Goal: Information Seeking & Learning: Learn about a topic

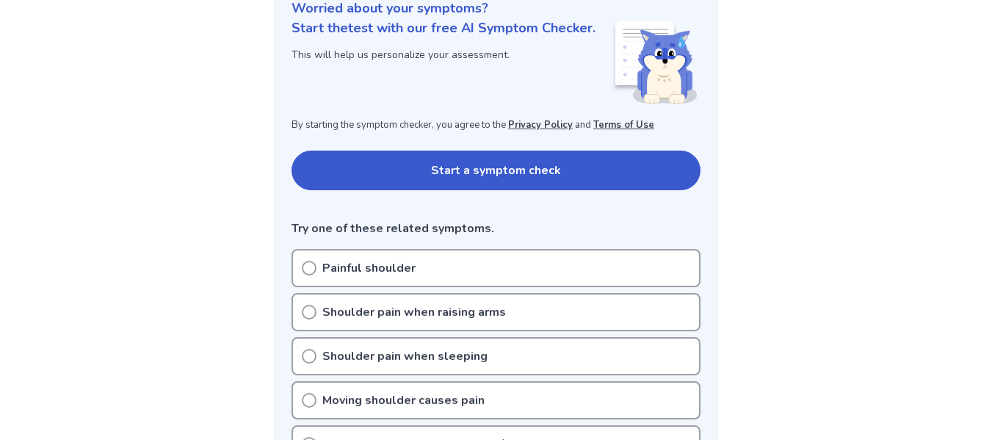
scroll to position [192, 0]
click at [486, 177] on button "Start a symptom check" at bounding box center [496, 170] width 409 height 40
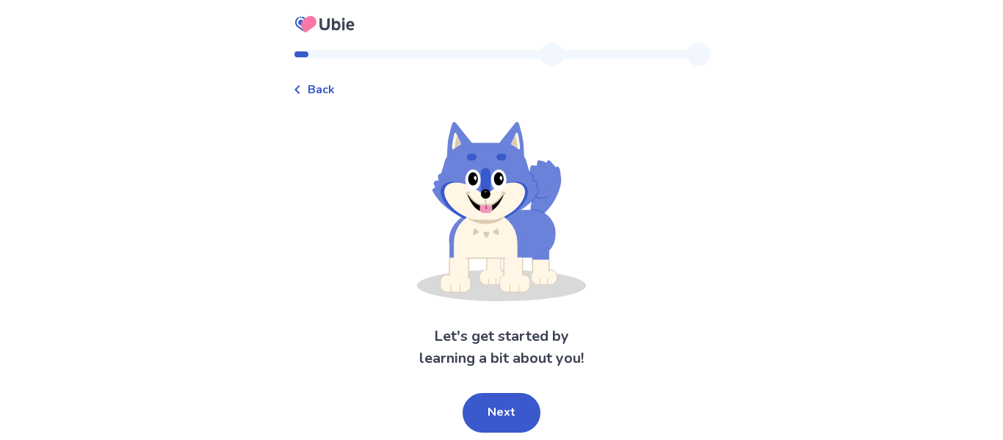
click at [510, 427] on button "Next" at bounding box center [502, 413] width 78 height 40
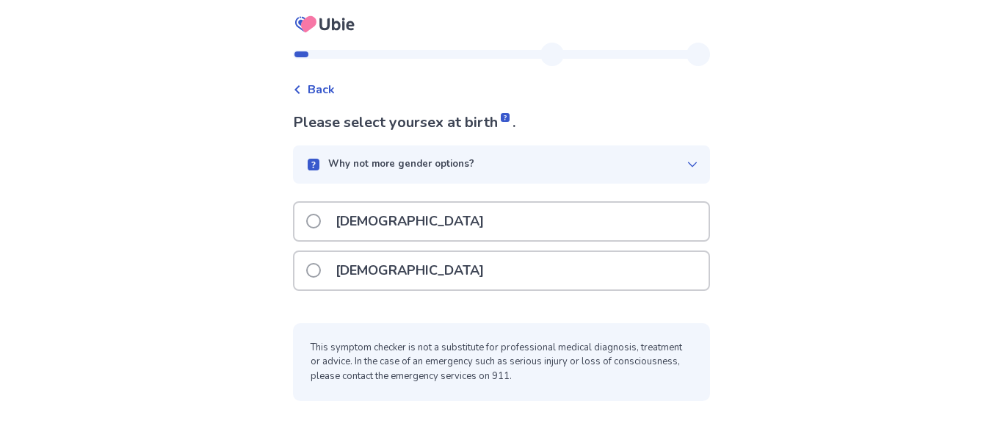
click at [321, 227] on span at bounding box center [313, 221] width 15 height 15
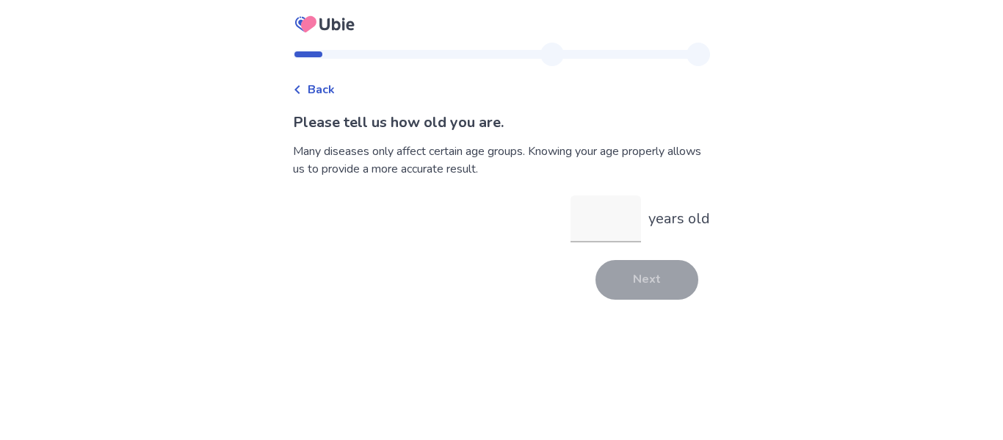
click at [591, 222] on input "years old" at bounding box center [606, 218] width 71 height 47
type input "*"
type input "**"
click at [630, 270] on button "Next" at bounding box center [647, 280] width 103 height 40
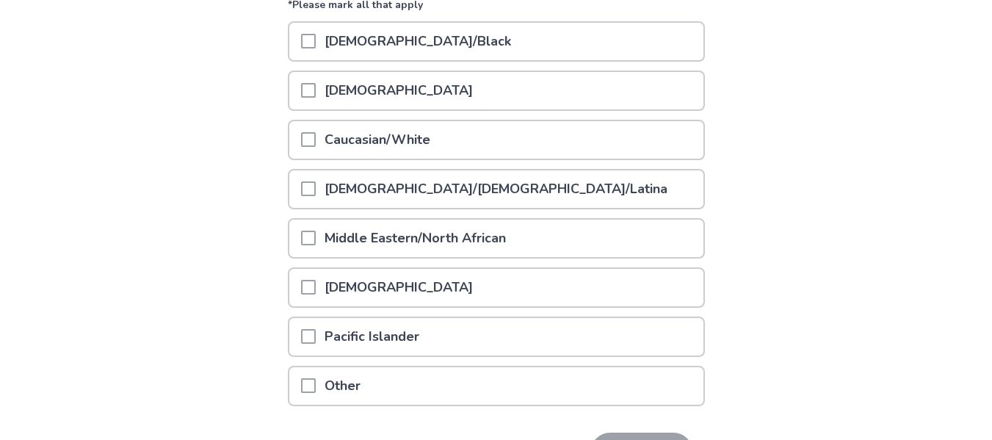
scroll to position [211, 0]
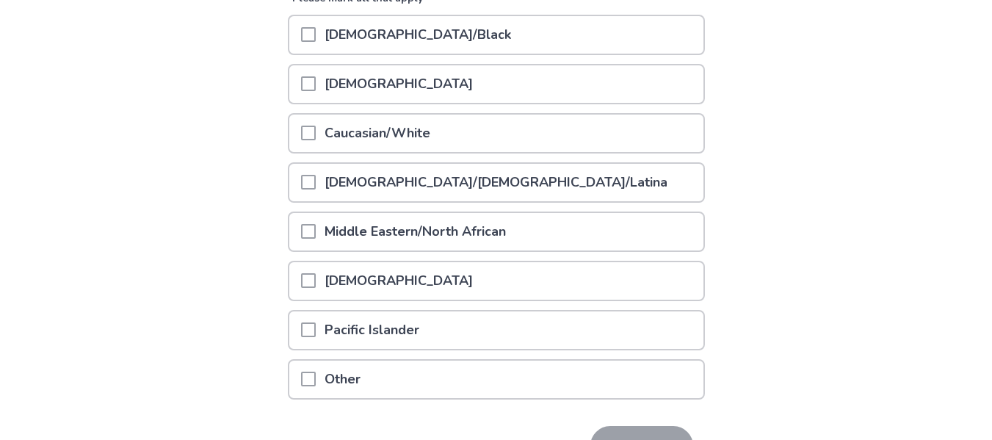
click at [316, 137] on span at bounding box center [308, 133] width 15 height 15
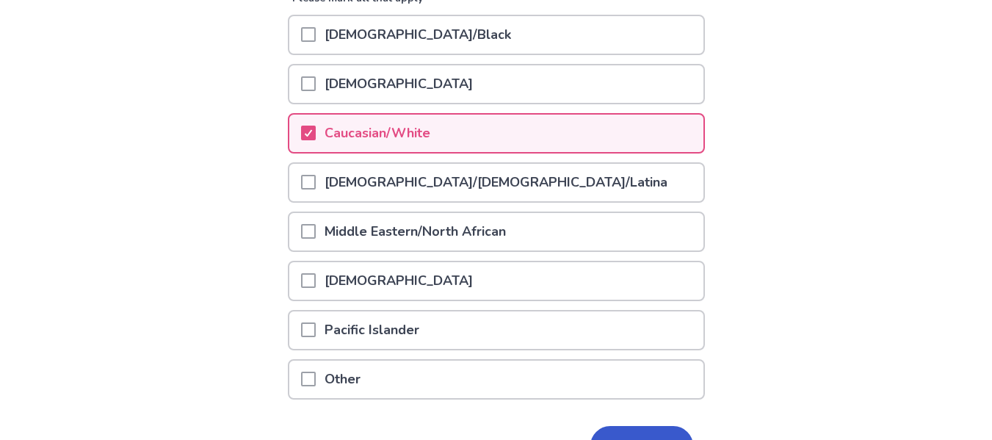
click at [616, 426] on button "Next" at bounding box center [642, 446] width 103 height 40
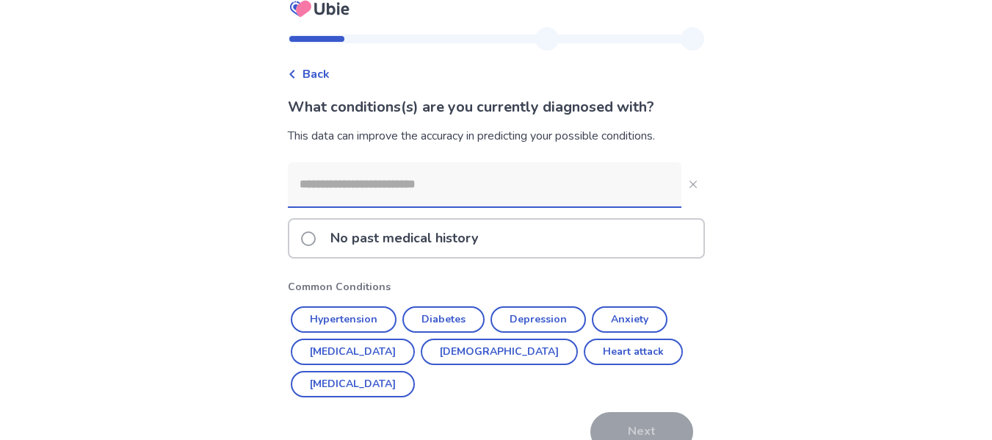
scroll to position [17, 0]
click at [368, 319] on button "Hypertension" at bounding box center [344, 318] width 106 height 26
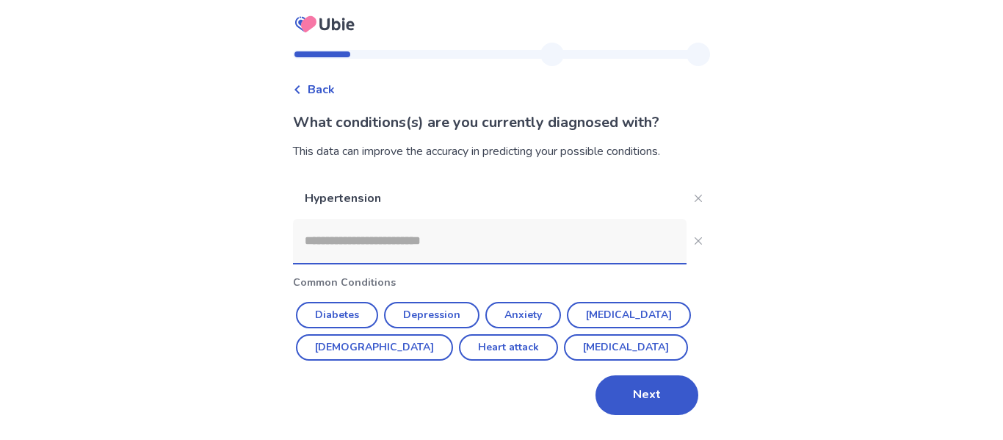
click at [546, 305] on button "Anxiety" at bounding box center [524, 315] width 76 height 26
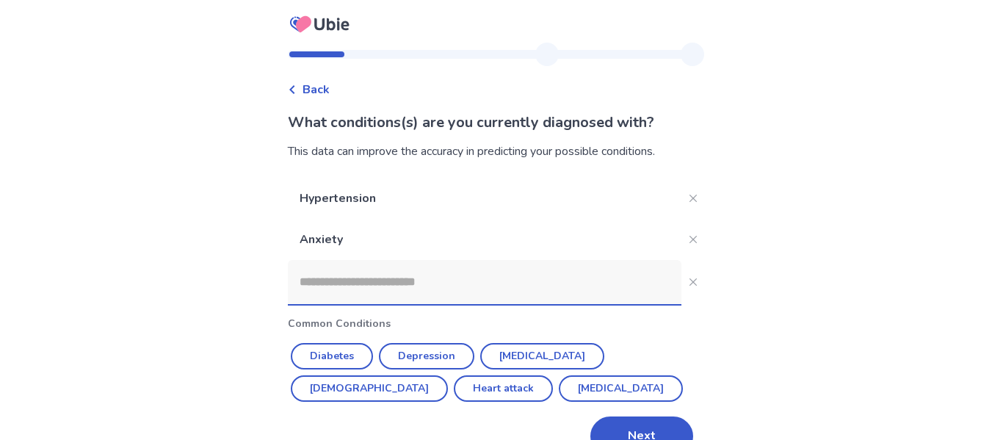
click at [447, 281] on input at bounding box center [485, 282] width 394 height 44
type input "*"
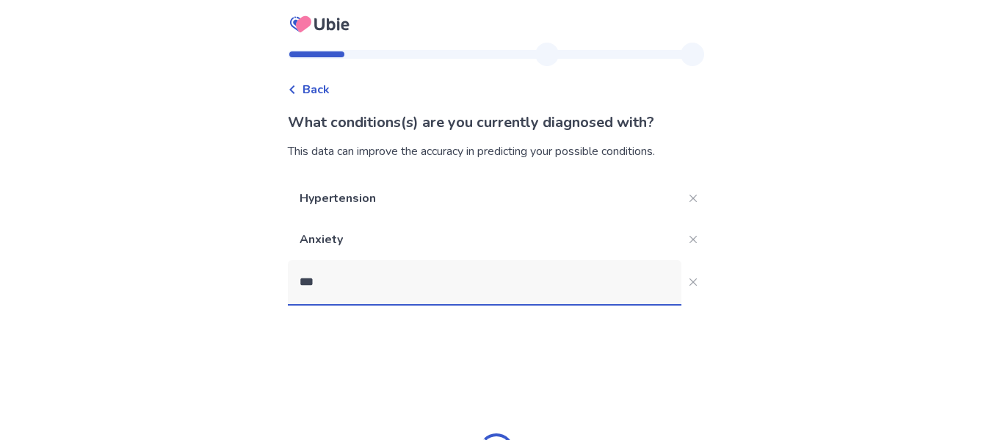
type input "****"
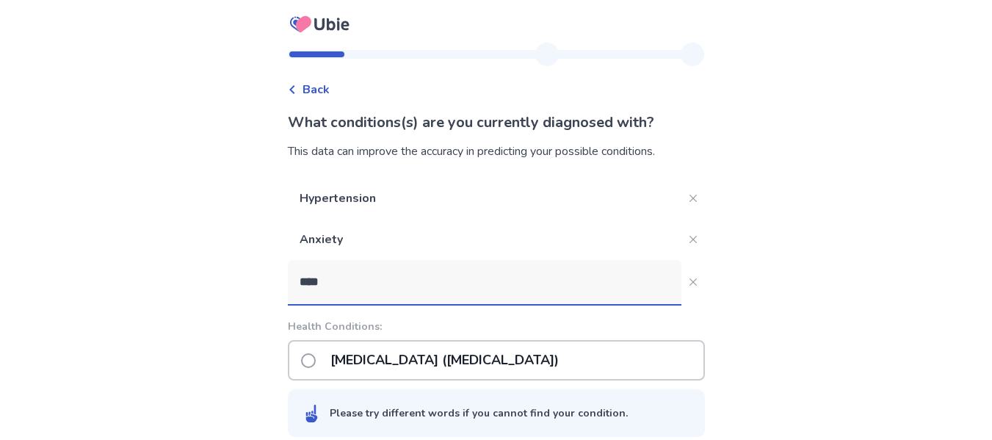
click at [368, 356] on p "Irritable bowel syndrome (IBS)" at bounding box center [445, 360] width 246 height 37
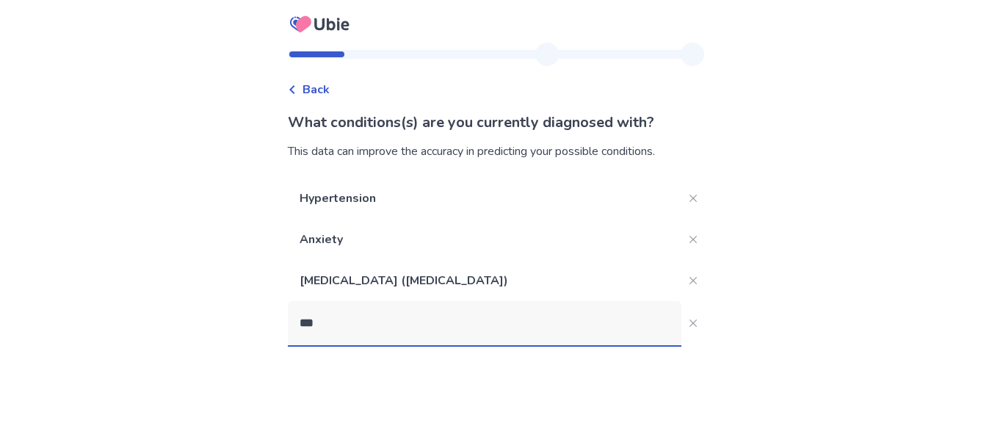
type input "****"
click at [361, 404] on p "GERD" at bounding box center [349, 401] width 54 height 37
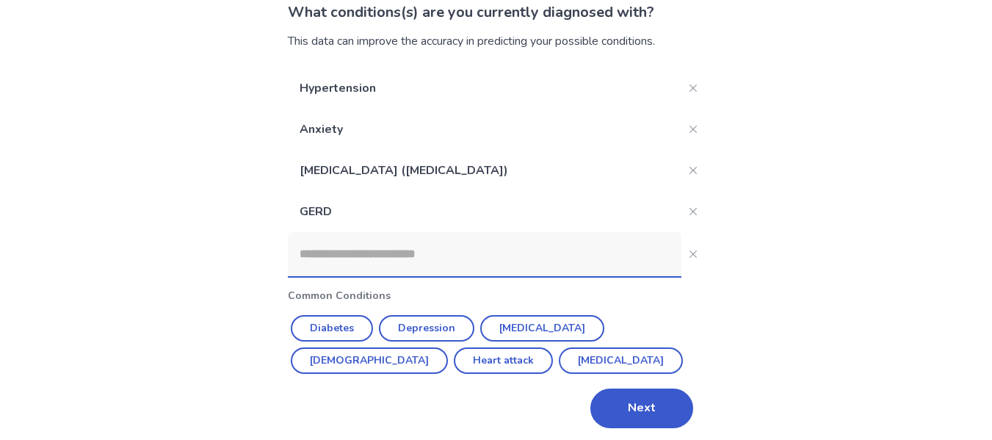
scroll to position [116, 0]
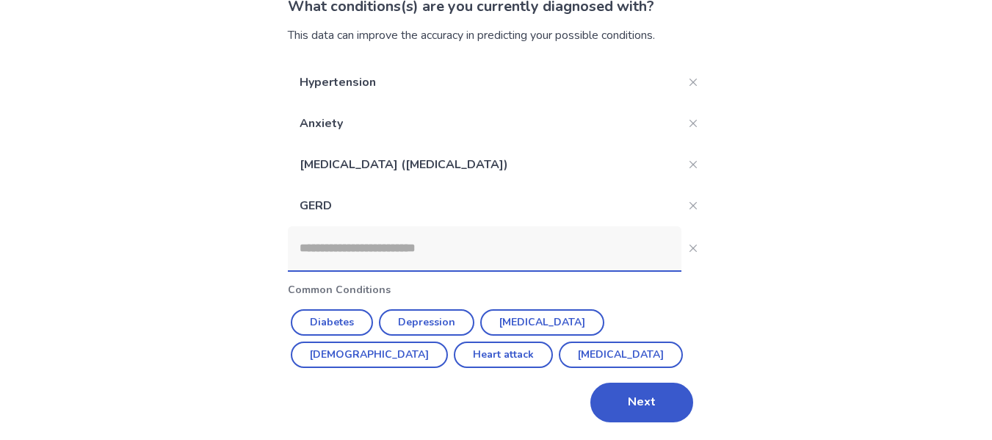
click at [615, 393] on button "Next" at bounding box center [642, 403] width 103 height 40
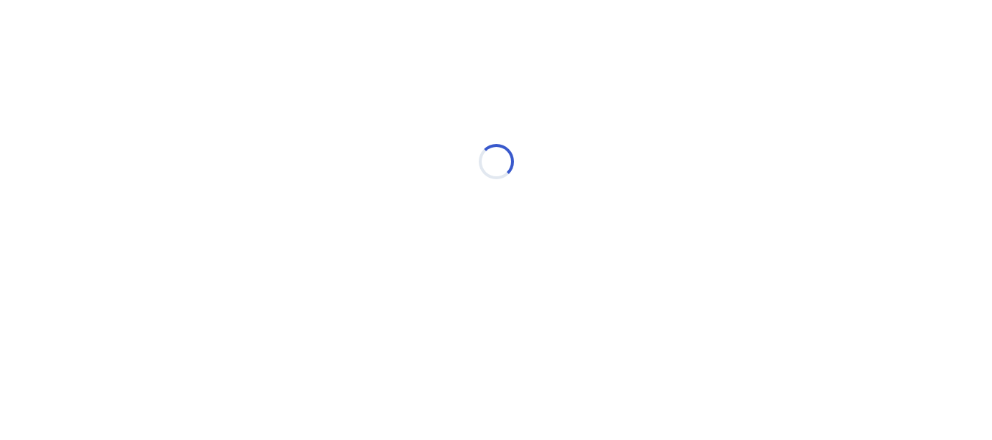
scroll to position [0, 0]
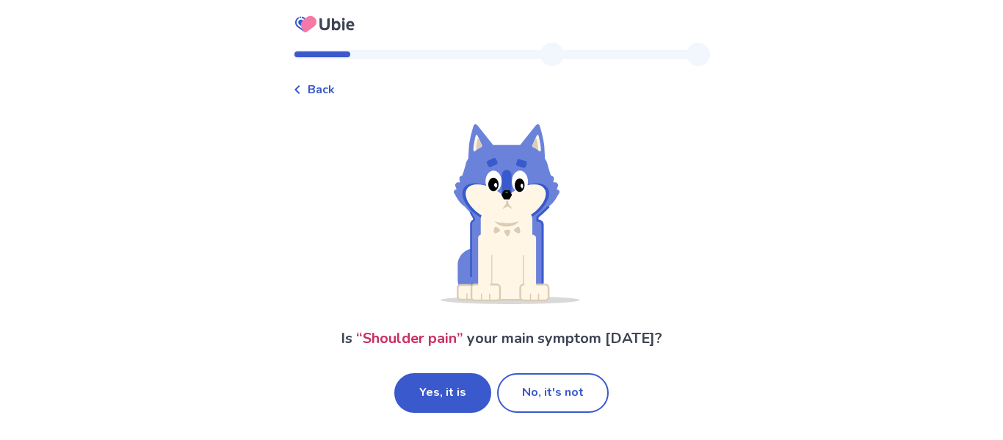
click at [453, 397] on button "Yes, it is" at bounding box center [442, 393] width 97 height 40
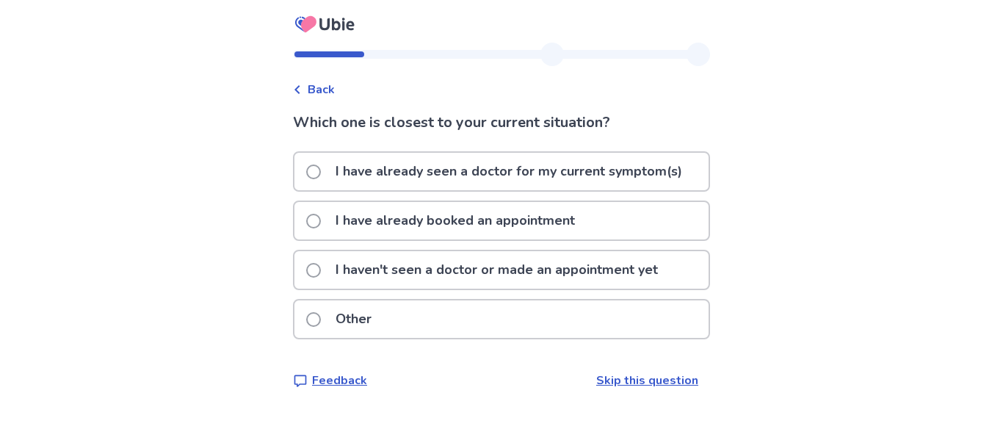
click at [337, 278] on p "I haven't seen a doctor or made an appointment yet" at bounding box center [497, 269] width 340 height 37
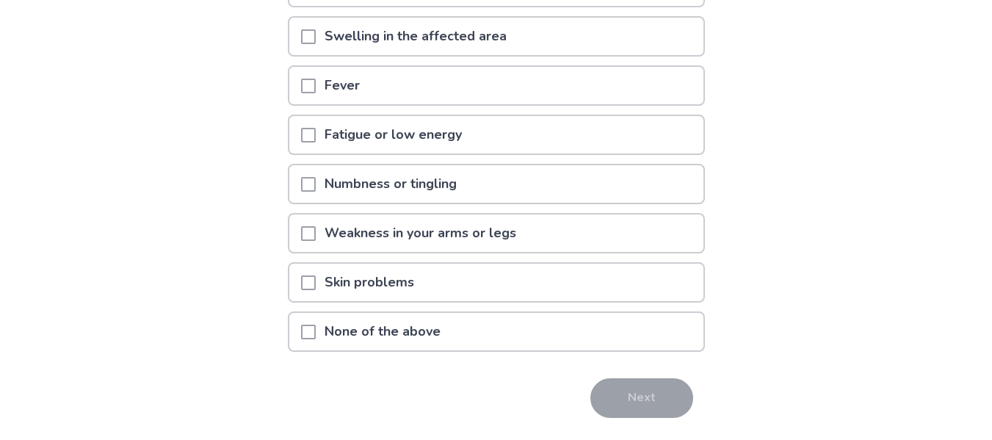
scroll to position [231, 0]
click at [325, 342] on p "None of the above" at bounding box center [383, 330] width 134 height 37
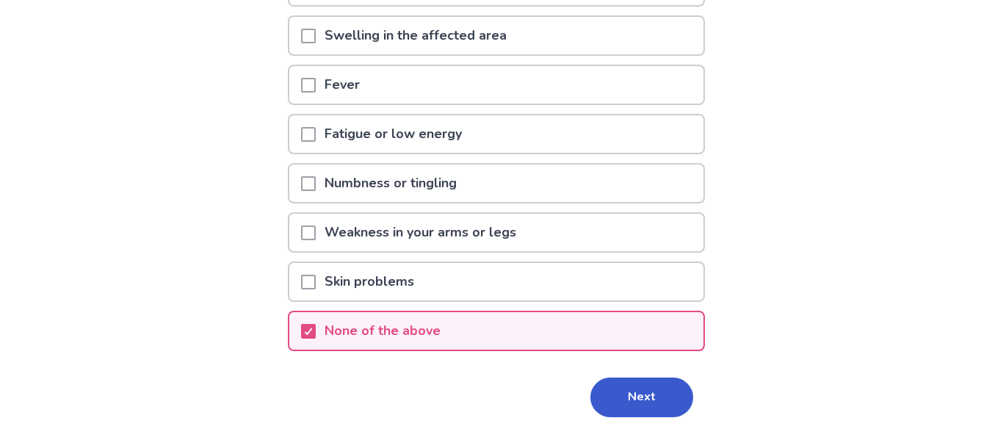
click at [601, 373] on div "Do you have any of these symptoms related to your shoulder pain ? *Please mark …" at bounding box center [496, 169] width 417 height 578
click at [600, 385] on button "Next" at bounding box center [642, 398] width 103 height 40
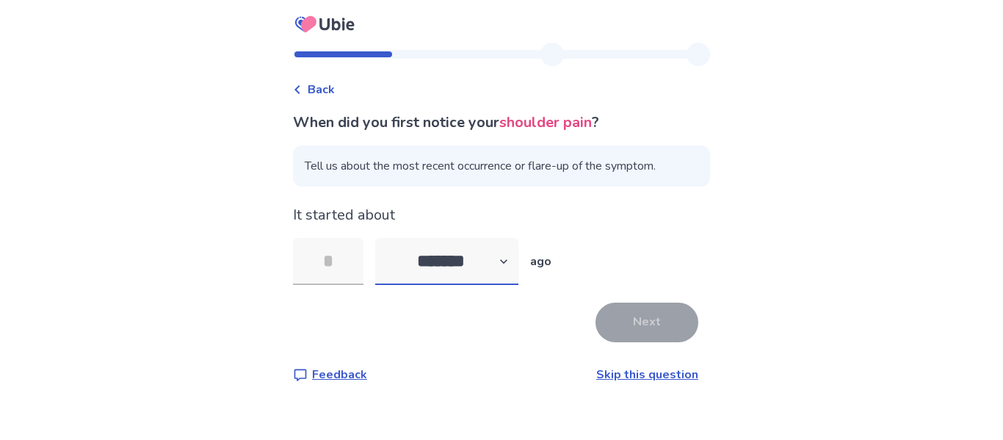
click at [450, 255] on select "******* ****** ******* ******** *******" at bounding box center [446, 261] width 143 height 47
select select "*"
click at [384, 238] on select "******* ****** ******* ******** *******" at bounding box center [446, 261] width 143 height 47
click at [343, 261] on input "tel" at bounding box center [328, 261] width 71 height 47
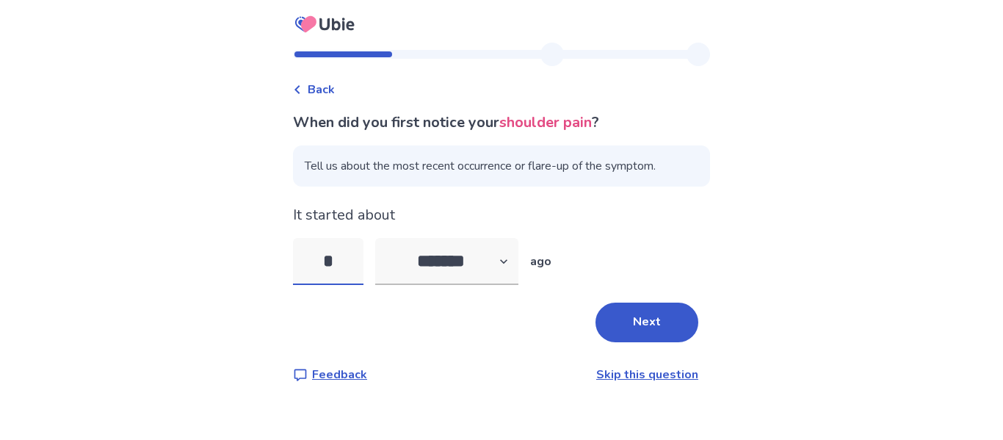
type input "*"
click at [643, 334] on button "Next" at bounding box center [647, 323] width 103 height 40
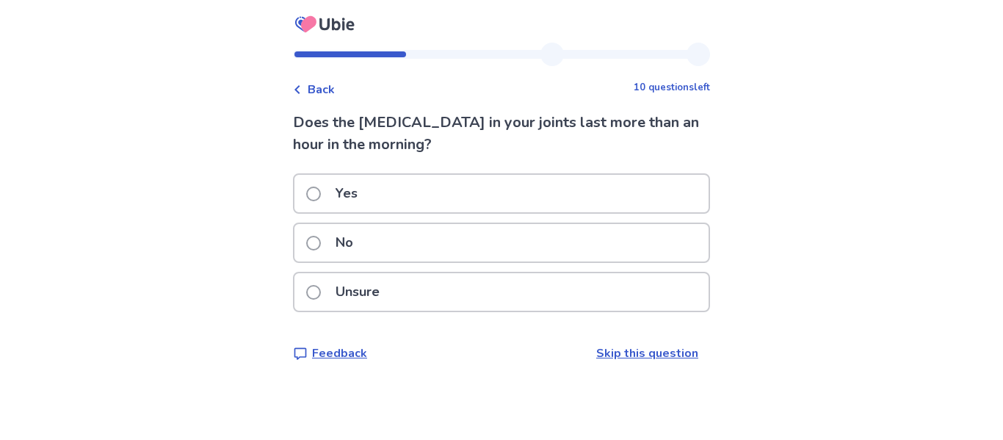
click at [337, 292] on p "Unsure" at bounding box center [358, 291] width 62 height 37
click at [332, 248] on label "No" at bounding box center [334, 242] width 56 height 37
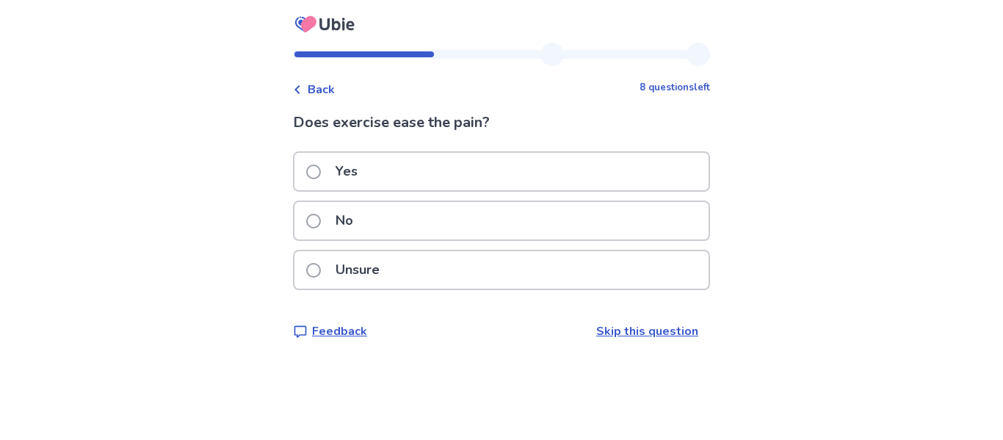
click at [321, 226] on span at bounding box center [313, 221] width 15 height 15
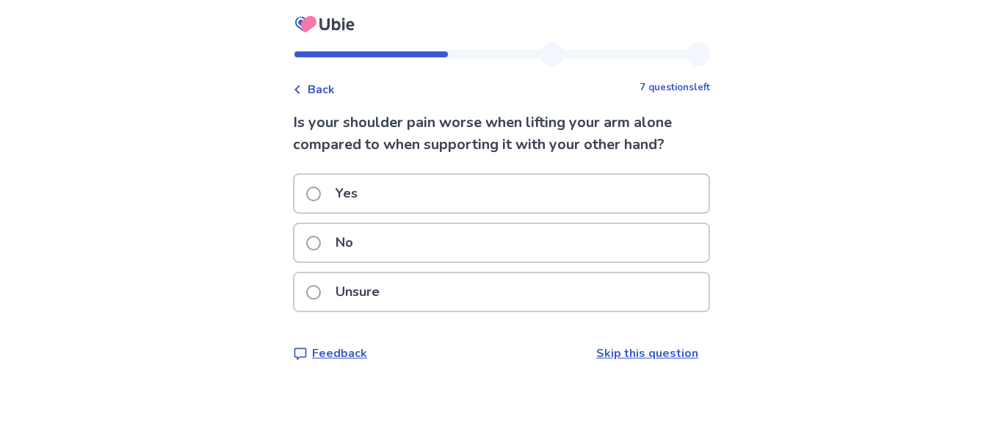
click at [329, 286] on label "Unsure" at bounding box center [347, 291] width 82 height 37
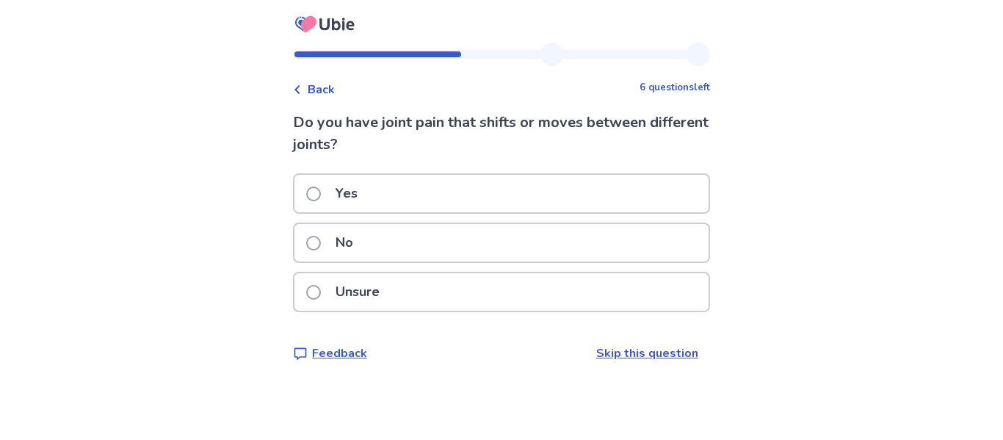
click at [333, 293] on label "Unsure" at bounding box center [347, 291] width 82 height 37
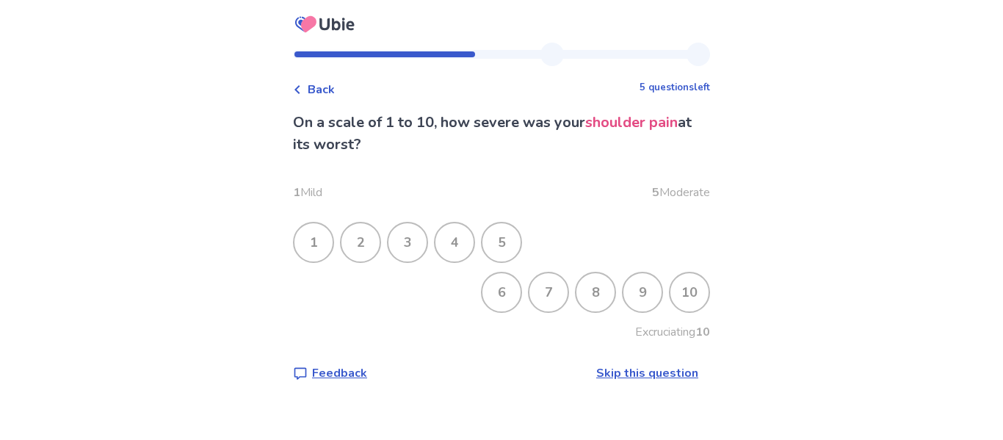
click at [505, 234] on div "5" at bounding box center [502, 242] width 38 height 38
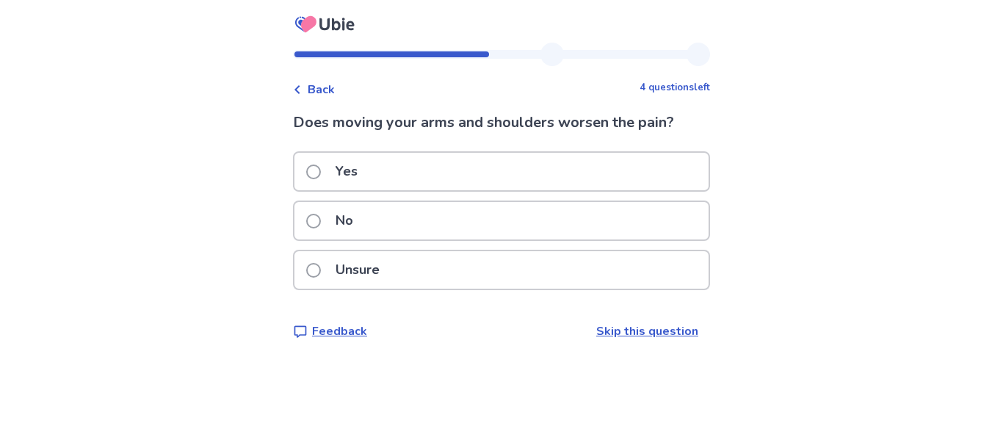
click at [320, 178] on span at bounding box center [313, 172] width 15 height 15
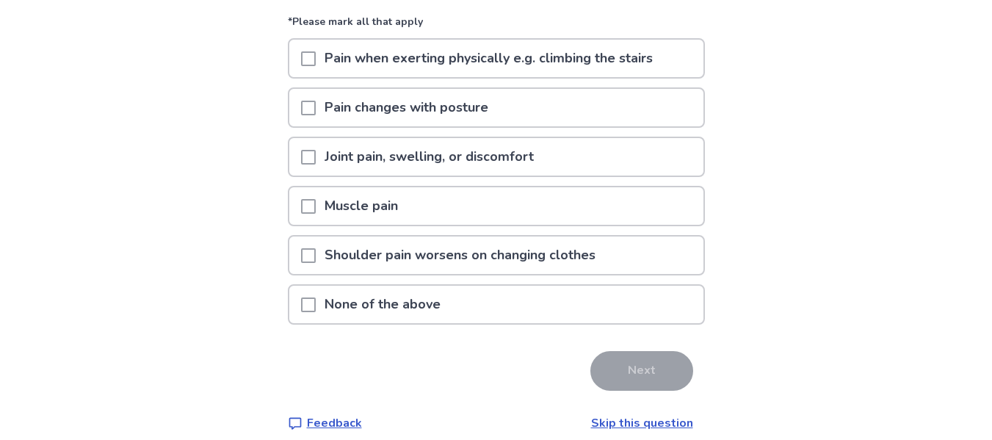
scroll to position [138, 0]
click at [316, 299] on span at bounding box center [308, 304] width 15 height 15
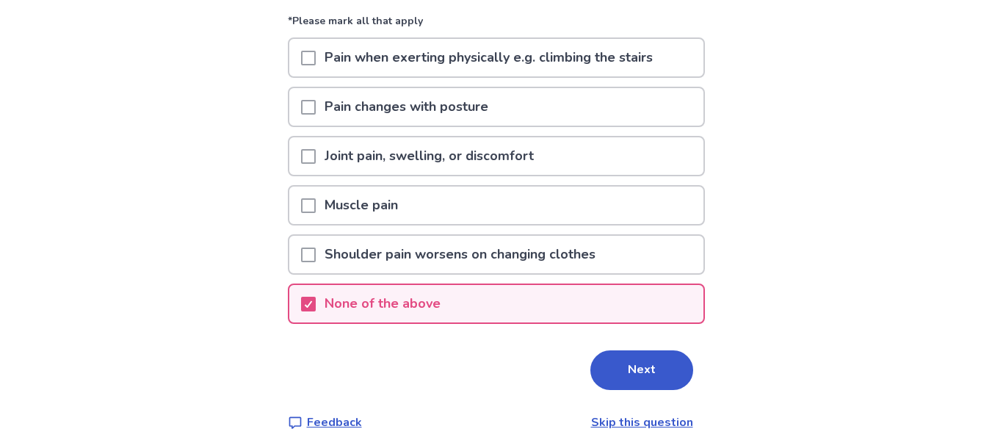
click at [609, 356] on button "Next" at bounding box center [642, 370] width 103 height 40
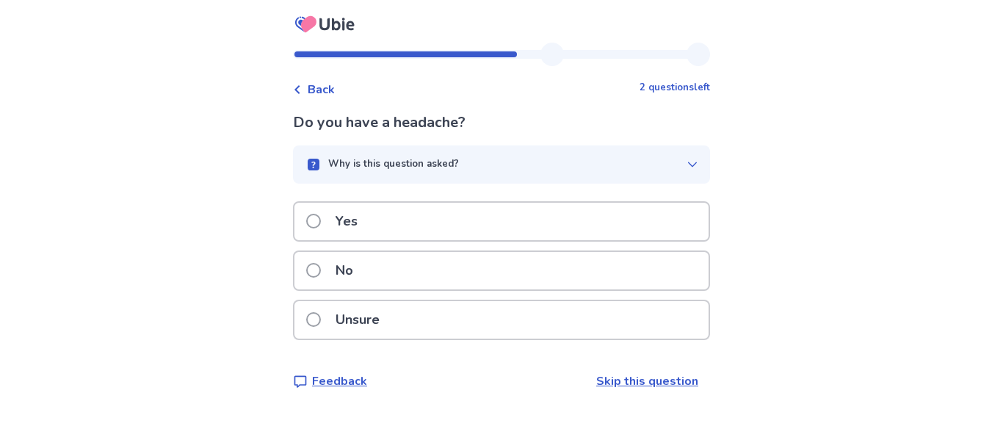
click at [321, 272] on span at bounding box center [313, 270] width 15 height 15
click at [337, 275] on p "No" at bounding box center [344, 270] width 35 height 37
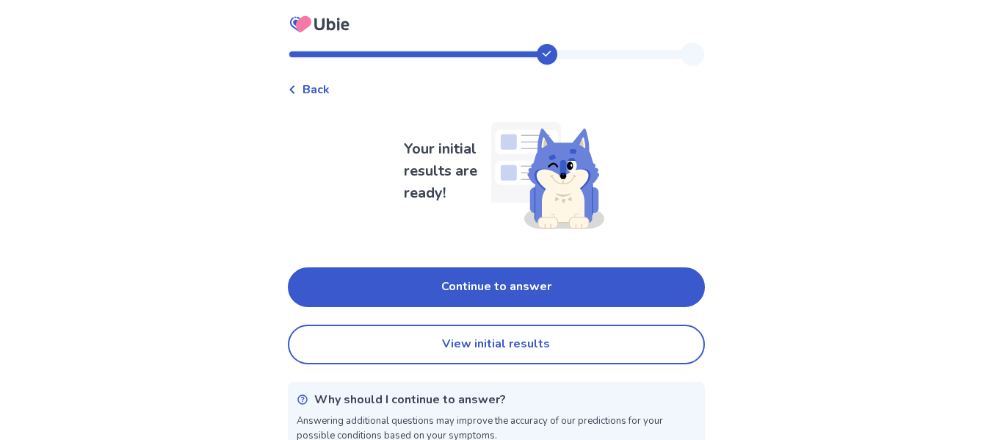
click at [483, 289] on button "Continue to answer" at bounding box center [496, 287] width 417 height 40
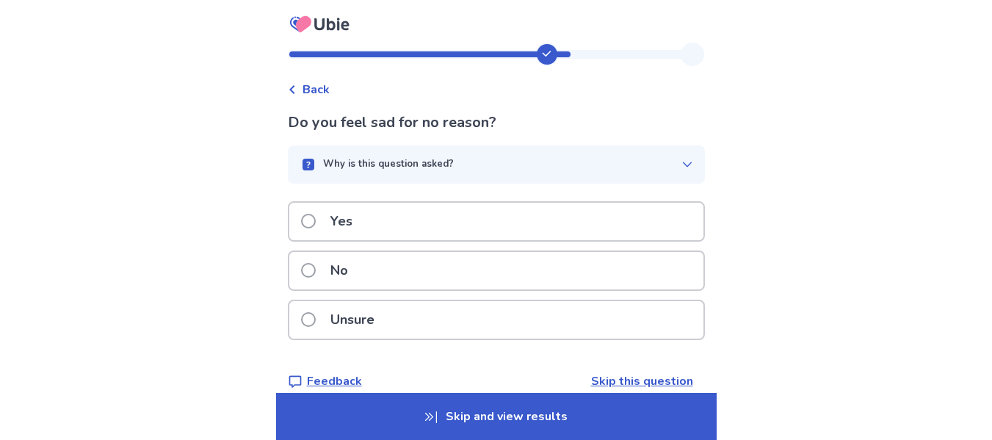
scroll to position [21, 0]
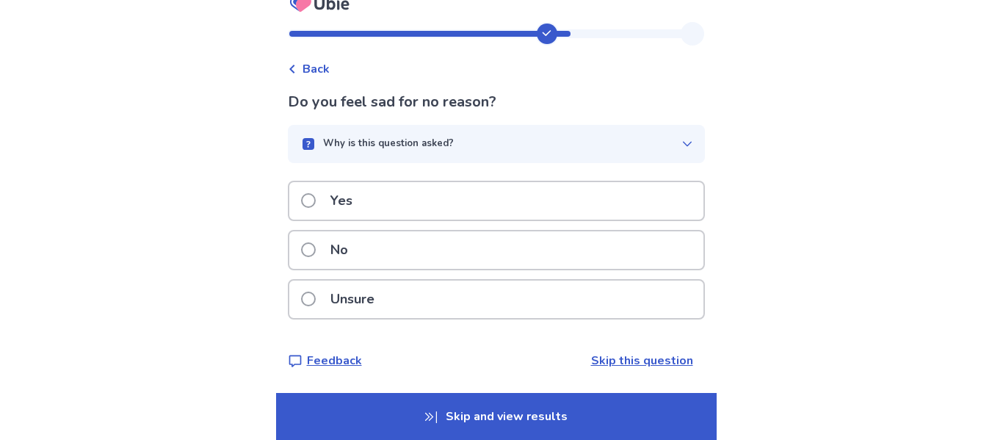
click at [353, 252] on p "No" at bounding box center [339, 249] width 35 height 37
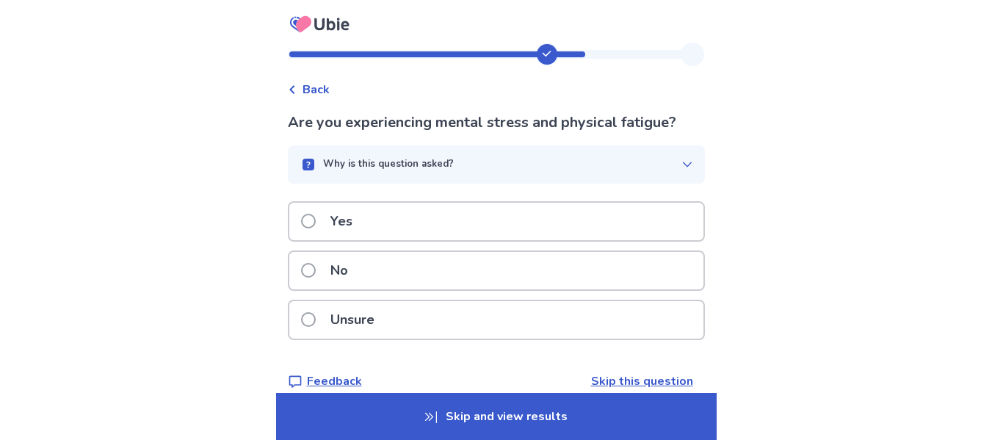
click at [342, 273] on p "No" at bounding box center [339, 270] width 35 height 37
click at [355, 275] on p "No" at bounding box center [339, 270] width 35 height 37
click at [334, 281] on p "No" at bounding box center [339, 270] width 35 height 37
click at [348, 270] on p "No" at bounding box center [339, 270] width 35 height 37
click at [347, 270] on p "No" at bounding box center [339, 270] width 35 height 37
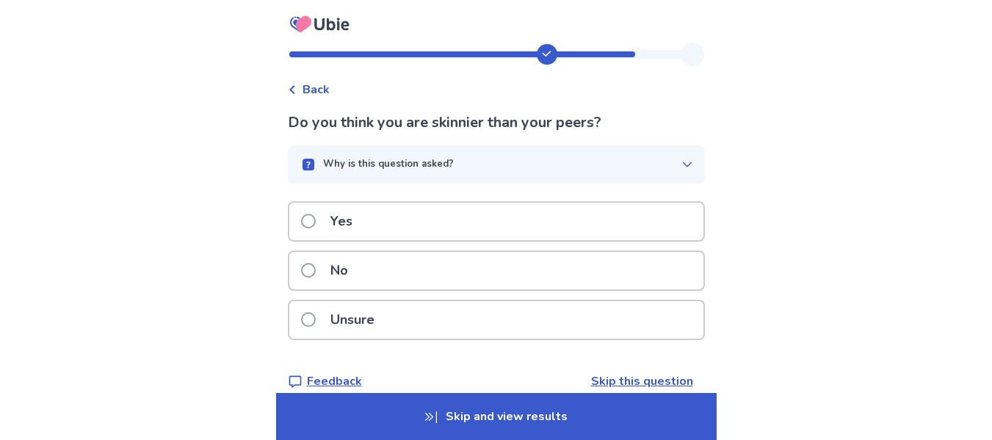
click at [347, 268] on p "No" at bounding box center [339, 270] width 35 height 37
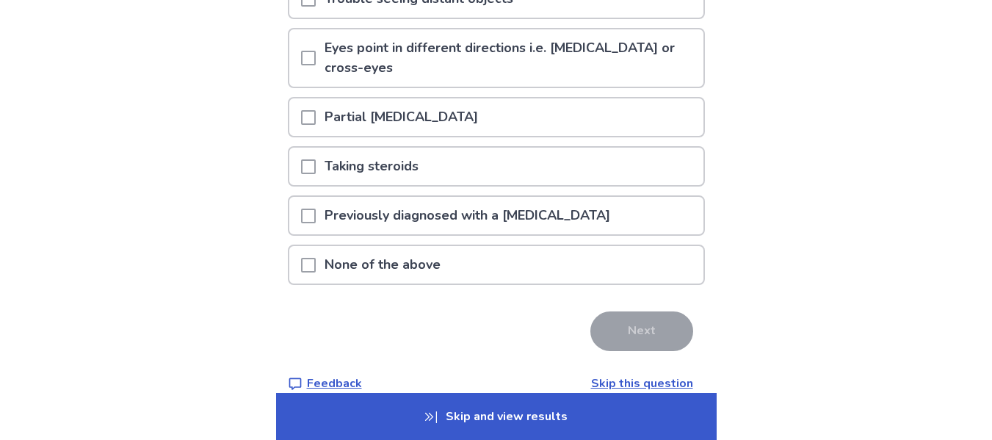
scroll to position [198, 0]
click at [387, 220] on div "Previously diagnosed with a bone fracture" at bounding box center [496, 219] width 417 height 49
click at [331, 245] on p "None of the above" at bounding box center [383, 263] width 134 height 37
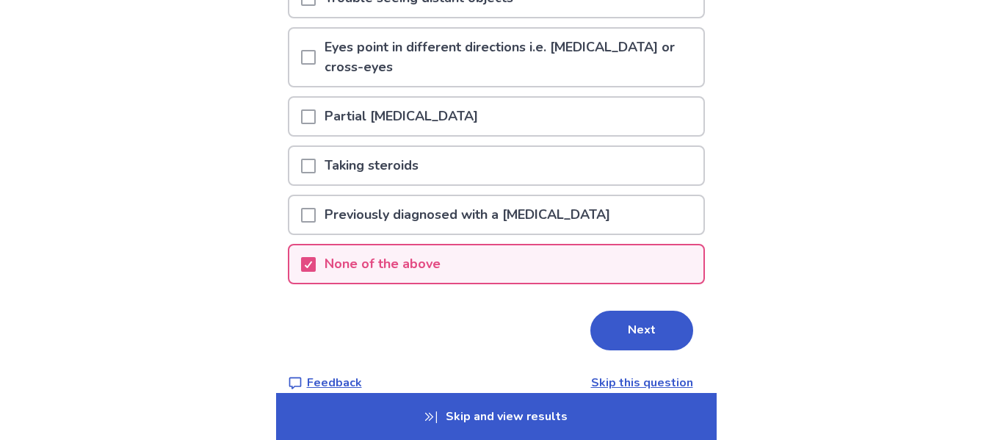
click at [607, 311] on button "Next" at bounding box center [642, 331] width 103 height 40
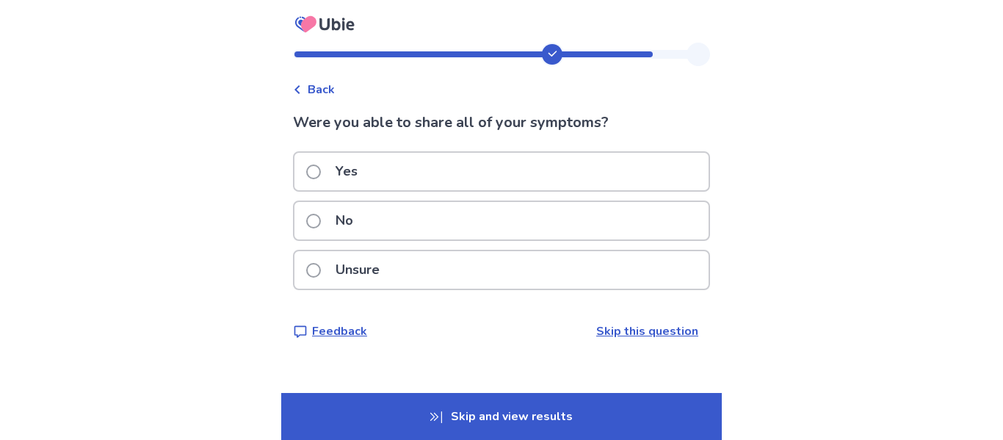
drag, startPoint x: 341, startPoint y: 217, endPoint x: 354, endPoint y: 175, distance: 44.6
click at [354, 175] on div "Yes No Unsure" at bounding box center [501, 225] width 417 height 148
click at [354, 175] on p "Yes" at bounding box center [347, 171] width 40 height 37
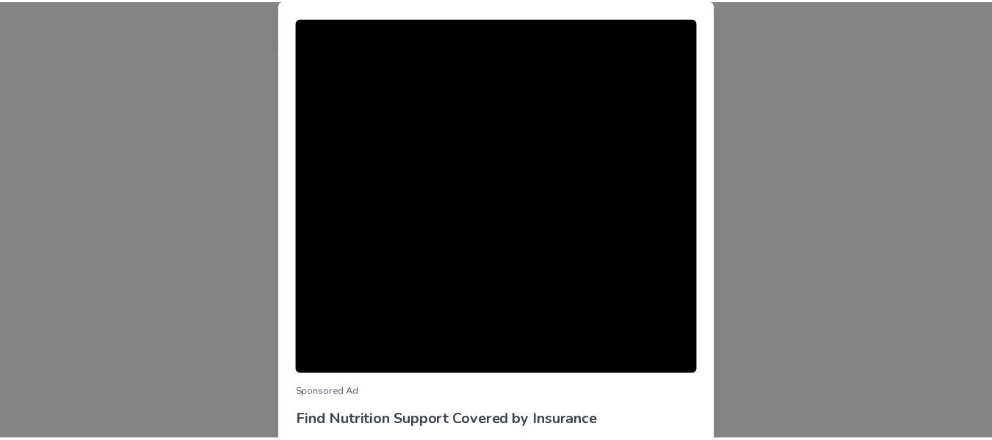
scroll to position [171, 0]
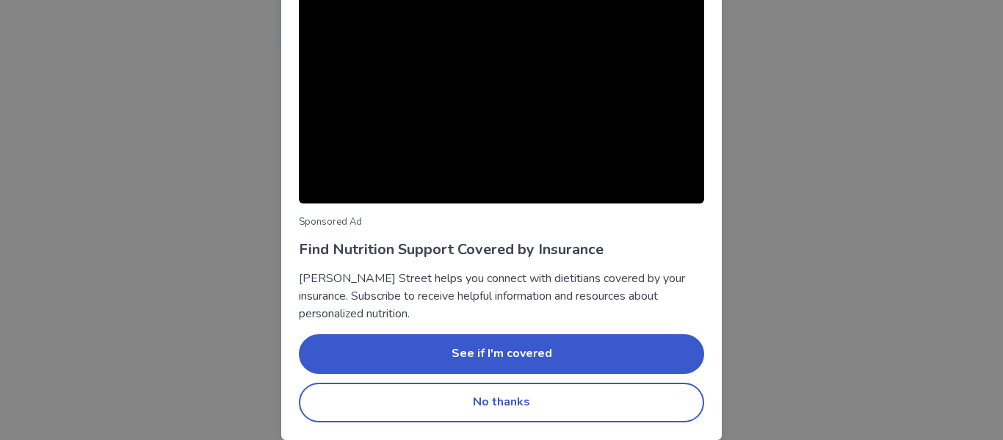
click at [514, 403] on button "No thanks" at bounding box center [501, 403] width 405 height 40
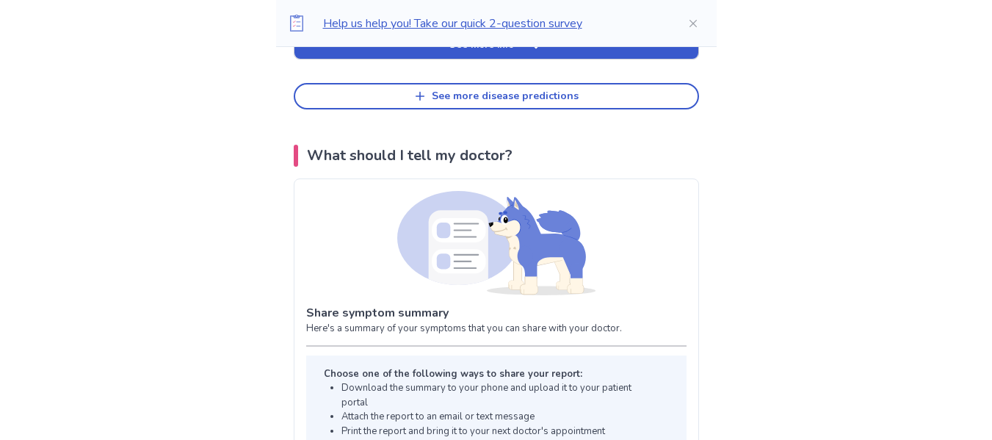
scroll to position [930, 0]
